Goal: Task Accomplishment & Management: Complete application form

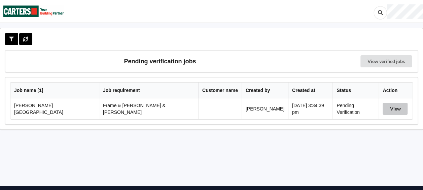
click at [389, 107] on button "View" at bounding box center [394, 109] width 25 height 12
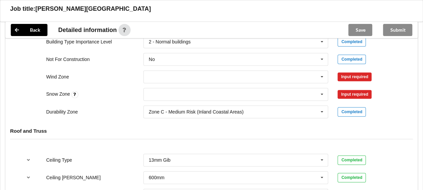
scroll to position [332, 0]
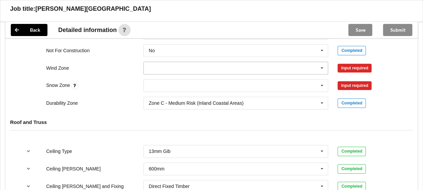
click at [320, 62] on icon at bounding box center [322, 68] width 10 height 12
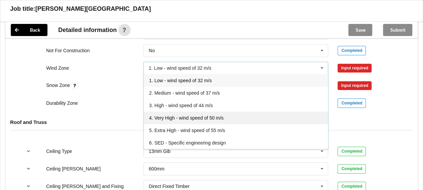
click at [194, 115] on span "4. Very High - wind speed of 50 m/s" at bounding box center [186, 117] width 74 height 5
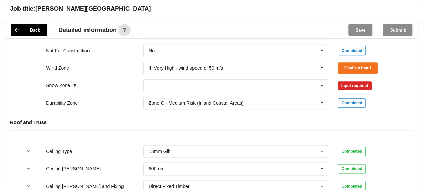
click at [352, 81] on div "Input required" at bounding box center [354, 85] width 34 height 9
click at [321, 79] on icon at bounding box center [322, 85] width 10 height 12
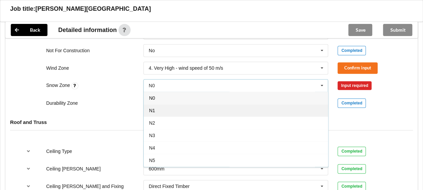
click at [199, 104] on div "N1" at bounding box center [236, 110] width 184 height 12
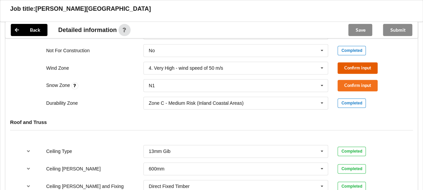
click at [352, 62] on button "Confirm input" at bounding box center [357, 67] width 40 height 11
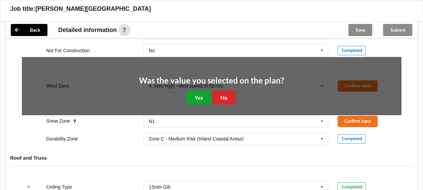
click at [197, 90] on button "Yes" at bounding box center [198, 97] width 25 height 14
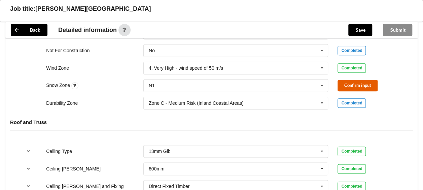
click at [349, 80] on button "Confirm input" at bounding box center [357, 85] width 40 height 11
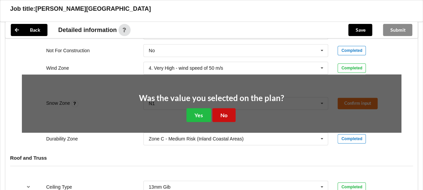
click at [223, 108] on button "No" at bounding box center [223, 115] width 23 height 14
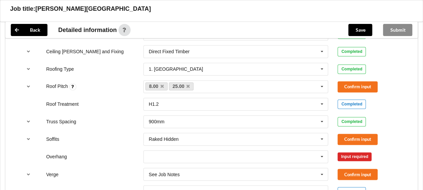
scroll to position [488, 0]
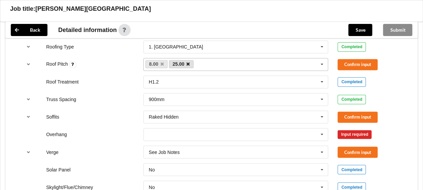
click at [189, 62] on icon at bounding box center [187, 64] width 3 height 4
click at [365, 59] on button "Confirm input" at bounding box center [357, 64] width 40 height 11
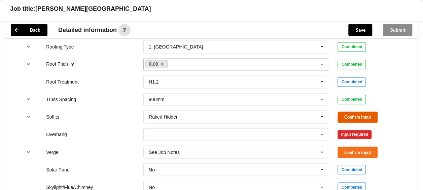
click at [362, 111] on button "Confirm input" at bounding box center [357, 116] width 40 height 11
click at [321, 128] on icon at bounding box center [322, 134] width 10 height 12
type input "400mm"
click at [351, 130] on div "Input required" at bounding box center [354, 134] width 34 height 9
click at [322, 128] on icon at bounding box center [322, 134] width 10 height 12
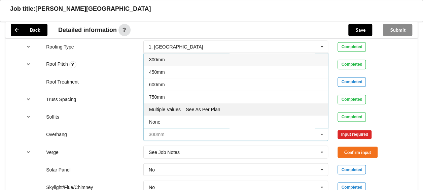
scroll to position [455, 0]
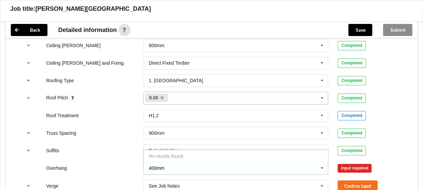
type input "400mm"
click at [397, 122] on div "Truss Spacing 900mm 900mm 1200mm See Job Notes Completed" at bounding box center [211, 133] width 388 height 22
click at [323, 162] on icon at bounding box center [322, 168] width 10 height 12
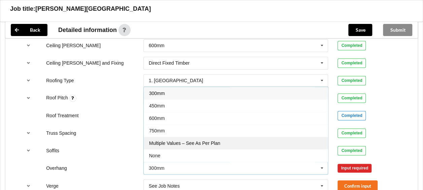
click at [225, 137] on div "Multiple Values – See As Per Plan" at bounding box center [236, 143] width 184 height 12
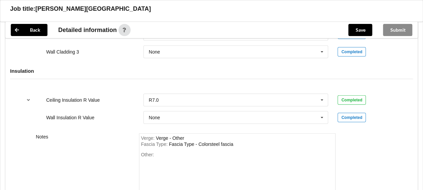
scroll to position [962, 0]
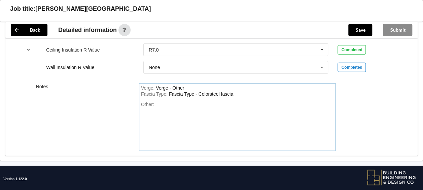
click at [160, 102] on div "Other:" at bounding box center [237, 125] width 193 height 47
click at [114, 106] on div "Notes" at bounding box center [82, 117] width 103 height 68
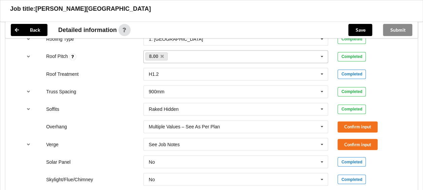
scroll to position [465, 0]
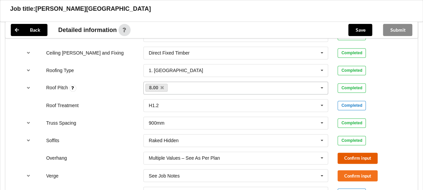
click at [361, 152] on button "Confirm input" at bounding box center [357, 157] width 40 height 11
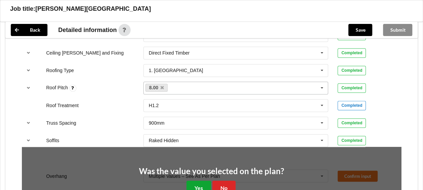
click at [195, 180] on button "Yes" at bounding box center [198, 187] width 25 height 14
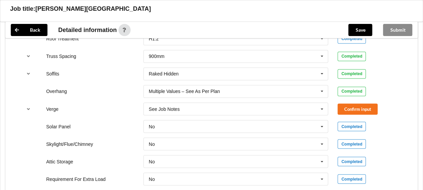
scroll to position [532, 0]
click at [354, 103] on button "Confirm input" at bounding box center [357, 108] width 40 height 11
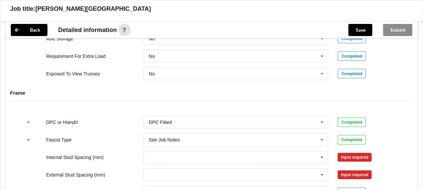
scroll to position [662, 0]
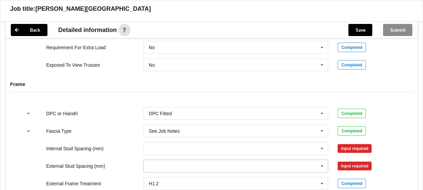
click at [321, 160] on icon at bounding box center [322, 166] width 10 height 12
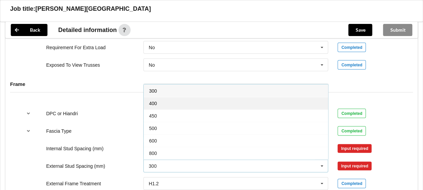
click at [228, 97] on div "400" at bounding box center [236, 103] width 184 height 12
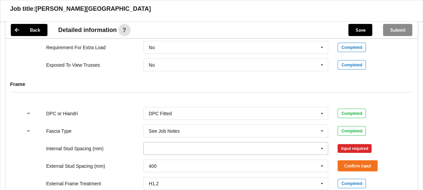
click at [322, 142] on icon at bounding box center [322, 148] width 10 height 12
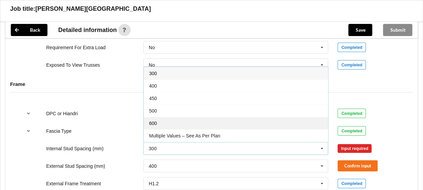
click at [226, 117] on div "600" at bounding box center [236, 123] width 184 height 12
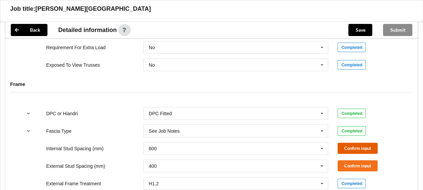
click at [369, 143] on button "Confirm input" at bounding box center [357, 148] width 40 height 11
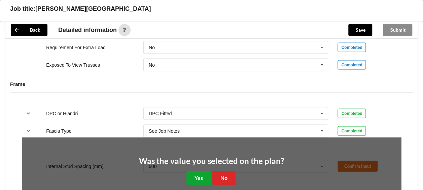
click at [195, 171] on button "Yes" at bounding box center [198, 178] width 25 height 14
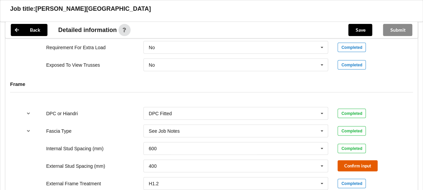
click at [354, 160] on button "Confirm input" at bounding box center [357, 165] width 40 height 11
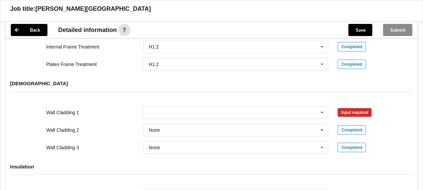
scroll to position [818, 0]
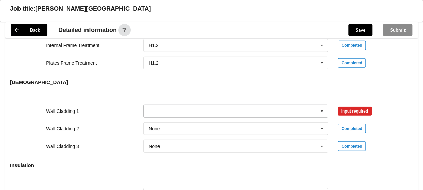
click at [322, 105] on icon at bounding box center [322, 111] width 10 height 12
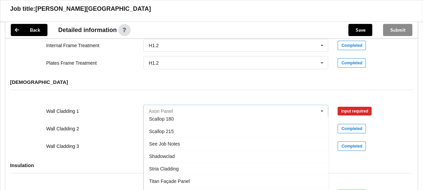
scroll to position [386, 0]
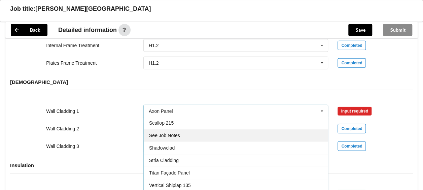
click at [170, 133] on span "See Job Notes" at bounding box center [164, 135] width 31 height 5
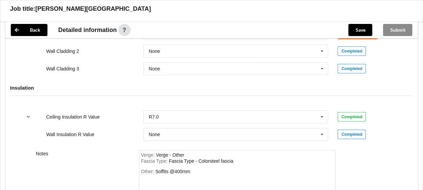
scroll to position [962, 0]
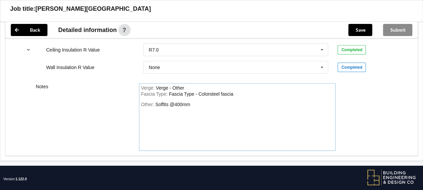
click at [155, 110] on div "Other: Soffits @400mm" at bounding box center [237, 125] width 193 height 47
click at [200, 102] on div "Other: Soffits @400mm" at bounding box center [237, 125] width 193 height 47
drag, startPoint x: 146, startPoint y: 102, endPoint x: 154, endPoint y: 114, distance: 14.4
drag, startPoint x: 154, startPoint y: 114, endPoint x: 257, endPoint y: 123, distance: 103.3
click at [257, 123] on div "Other: Soffits @400mm" at bounding box center [237, 125] width 193 height 47
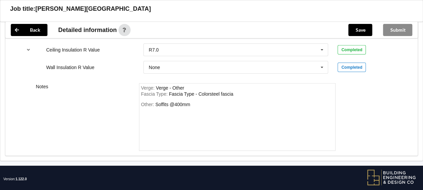
click at [203, 102] on div "Other: Soffits @400mm" at bounding box center [237, 125] width 193 height 47
click at [196, 102] on div "Other: Soffits @400mm" at bounding box center [237, 125] width 193 height 47
drag, startPoint x: 147, startPoint y: 107, endPoint x: 106, endPoint y: 115, distance: 41.9
click at [106, 115] on div "Notes" at bounding box center [82, 117] width 103 height 68
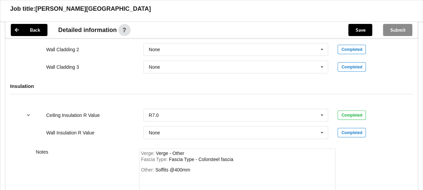
scroll to position [895, 0]
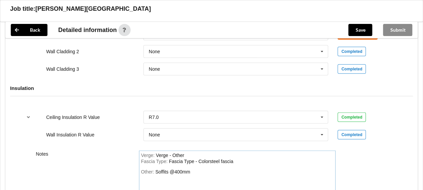
click at [195, 169] on div "Other: Soffits @400mm" at bounding box center [237, 192] width 193 height 47
drag, startPoint x: 149, startPoint y: 170, endPoint x: 132, endPoint y: 62, distance: 109.5
click at [132, 66] on div "Wall Cladding 3" at bounding box center [89, 69] width 97 height 7
click at [192, 169] on div "Other: Soffits @400mm" at bounding box center [237, 192] width 193 height 47
click at [400, 161] on div "Notes Verge : Verge - Other Fascia Type : Fascia Type - Colorsteel fascia Other…" at bounding box center [211, 184] width 412 height 77
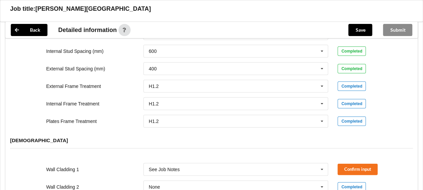
scroll to position [751, 0]
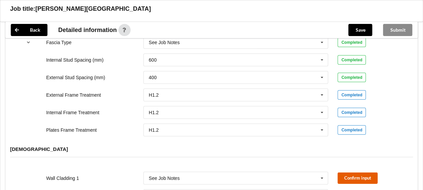
click at [349, 172] on button "Confirm input" at bounding box center [357, 177] width 40 height 11
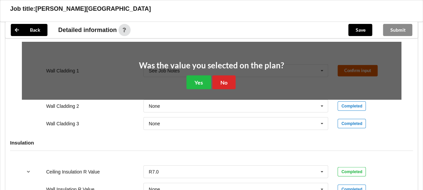
scroll to position [890, 0]
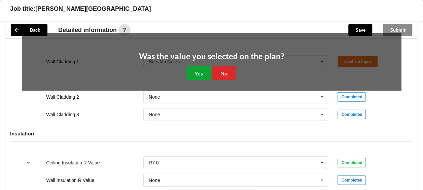
click at [198, 66] on button "Yes" at bounding box center [198, 73] width 25 height 14
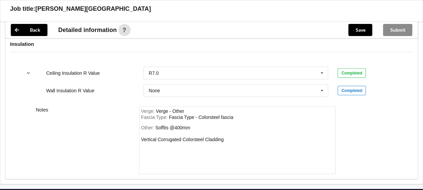
scroll to position [928, 0]
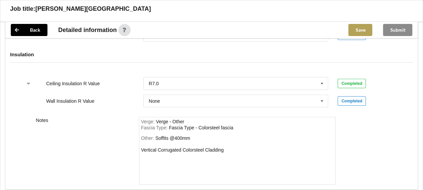
click at [361, 29] on button "Save" at bounding box center [360, 30] width 24 height 12
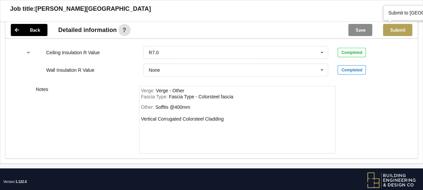
click at [400, 27] on button "Submit" at bounding box center [397, 30] width 29 height 12
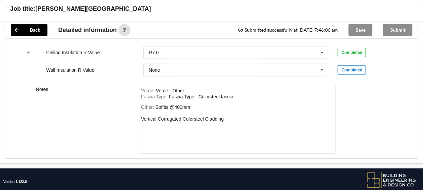
click at [397, 30] on div "Submit" at bounding box center [397, 30] width 40 height 16
